Goal: Information Seeking & Learning: Learn about a topic

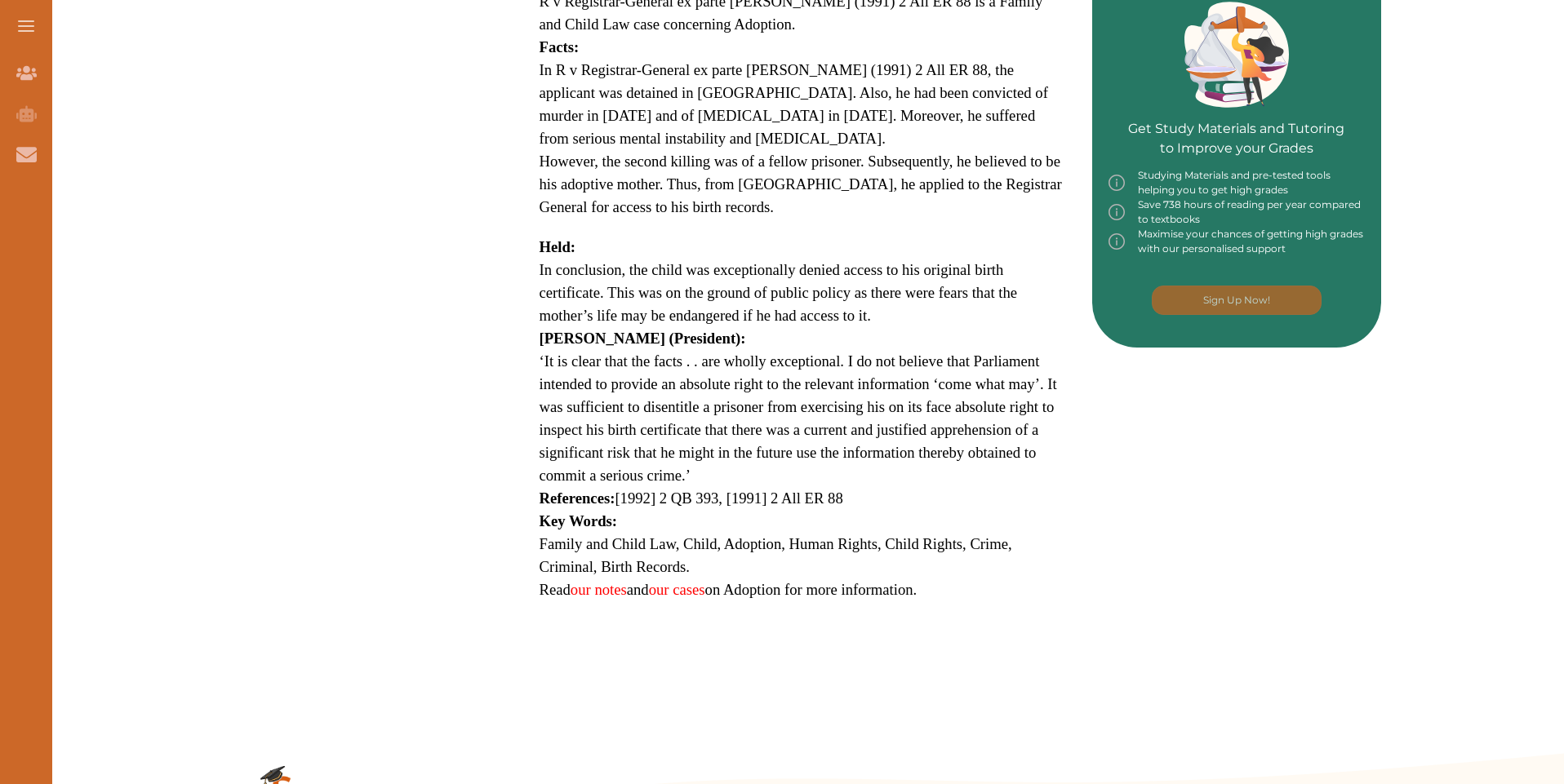
scroll to position [718, 0]
